Goal: Transaction & Acquisition: Purchase product/service

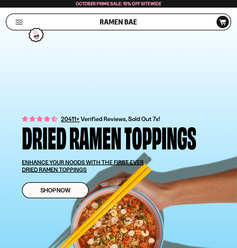
type input "**********"
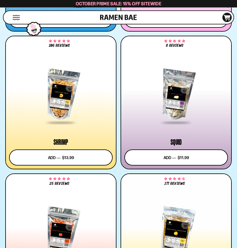
scroll to position [1045, 0]
click at [175, 158] on button "Add to cart Add ― Regular price $11.99 Regular price Sale price $11.99 Unit pri…" at bounding box center [175, 157] width 103 height 16
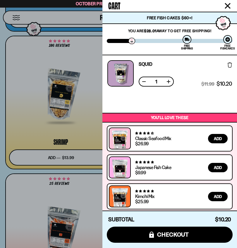
click at [233, 3] on div "Cart" at bounding box center [169, 6] width 134 height 12
click at [231, 3] on button "Close cart" at bounding box center [227, 5] width 9 height 9
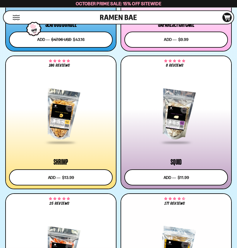
scroll to position [1025, 0]
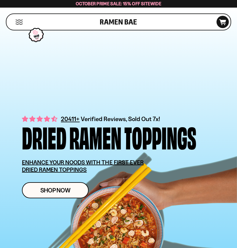
click at [59, 190] on span "Shop Now" at bounding box center [55, 190] width 30 height 6
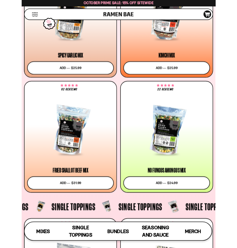
scroll to position [381, 0]
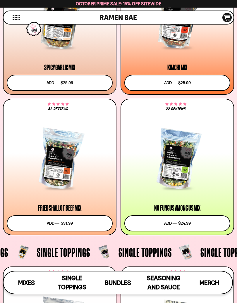
click at [60, 224] on button "Add to cart Add ― Regular price $31.99 Regular price Sale price $31.99 Unit pri…" at bounding box center [60, 223] width 106 height 16
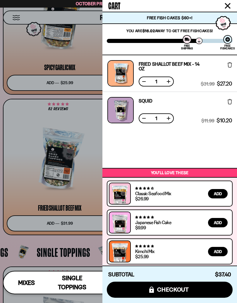
click at [143, 119] on button at bounding box center [144, 118] width 6 height 6
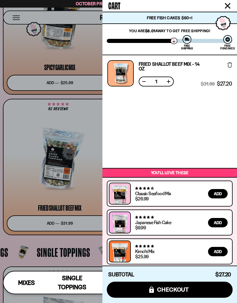
click at [184, 247] on span "checkout" at bounding box center [173, 289] width 32 height 6
